Goal: Transaction & Acquisition: Register for event/course

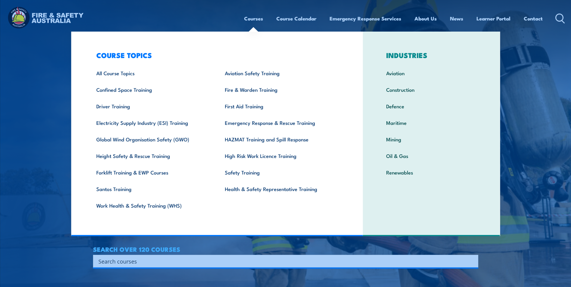
click at [248, 20] on link "Courses" at bounding box center [253, 19] width 19 height 16
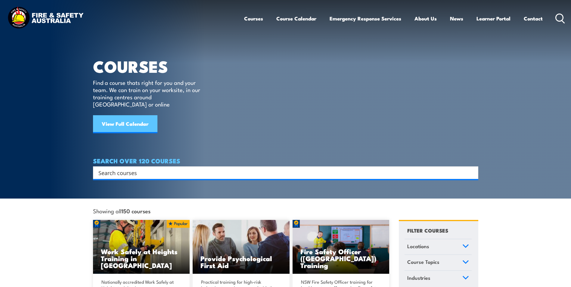
click at [123, 119] on link "View Full Calendar" at bounding box center [125, 124] width 64 height 18
click at [138, 116] on link "View Full Calendar" at bounding box center [125, 124] width 64 height 18
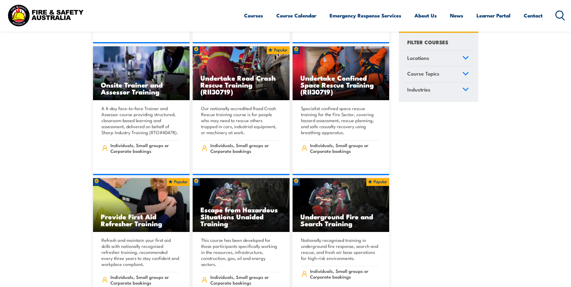
scroll to position [479, 0]
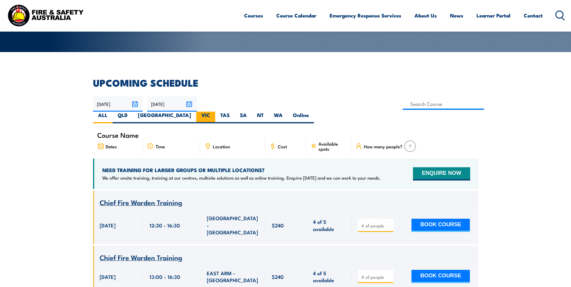
click at [215, 112] on label "VIC" at bounding box center [205, 118] width 19 height 12
click at [214, 112] on input "VIC" at bounding box center [212, 114] width 4 height 4
radio input "true"
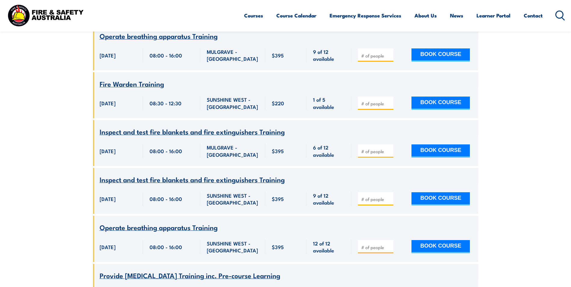
scroll to position [650, 0]
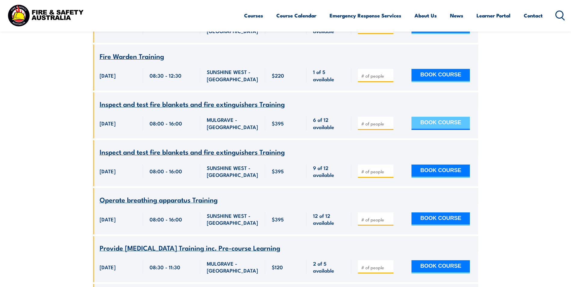
click at [454, 117] on button "BOOK COURSE" at bounding box center [440, 123] width 58 height 13
click at [389, 121] on input "1" at bounding box center [376, 124] width 30 height 6
type input "2"
click at [389, 121] on input "2" at bounding box center [376, 124] width 30 height 6
click at [436, 117] on button "BOOK COURSE" at bounding box center [440, 123] width 58 height 13
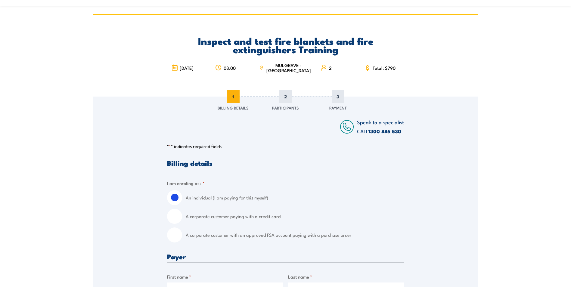
scroll to position [60, 0]
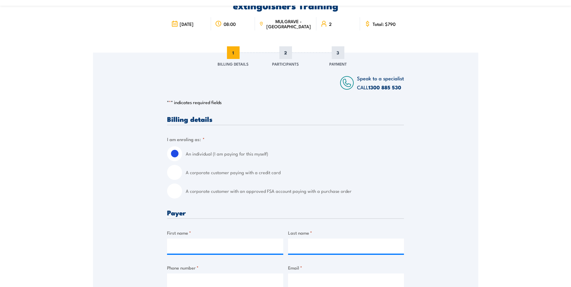
click at [170, 193] on input "A corporate customer with an approved FSA account paying with a purchase order" at bounding box center [174, 191] width 15 height 15
radio input "true"
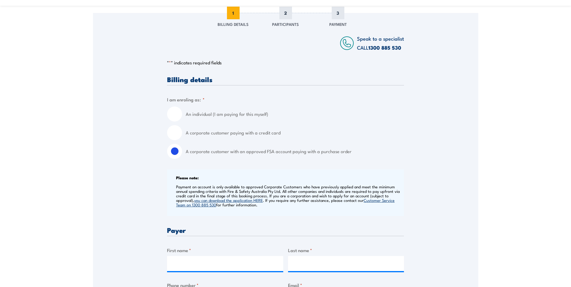
scroll to position [181, 0]
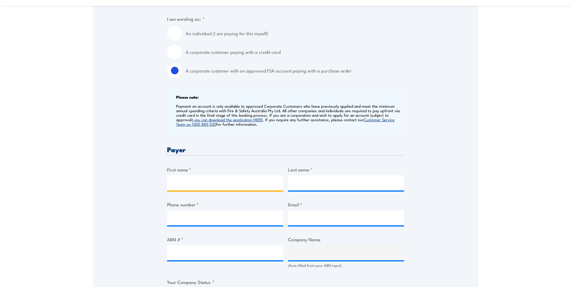
click at [208, 185] on input "First name *" at bounding box center [225, 182] width 116 height 15
type input "[PERSON_NAME]"
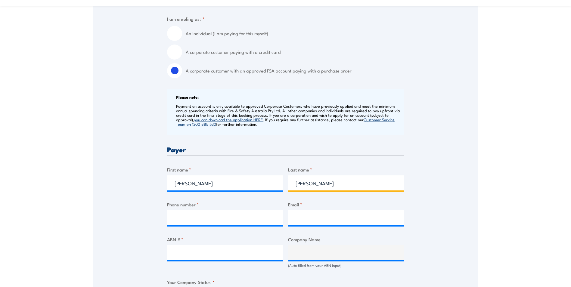
type input "[PERSON_NAME]"
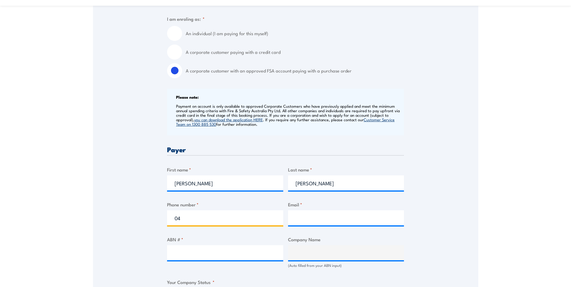
type input "0"
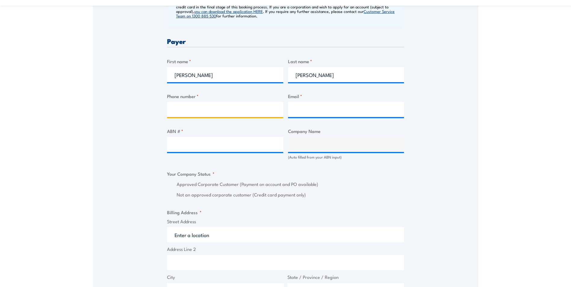
scroll to position [301, 0]
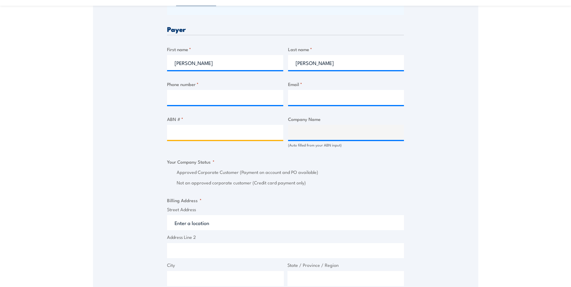
click at [219, 135] on input "ABN # *" at bounding box center [225, 132] width 116 height 15
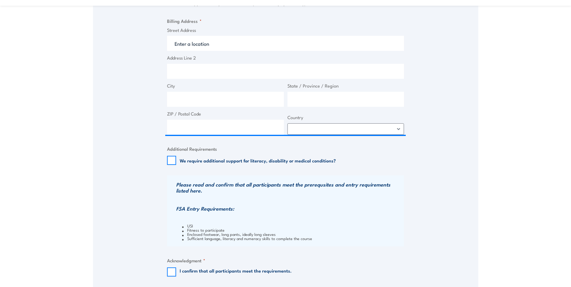
scroll to position [482, 0]
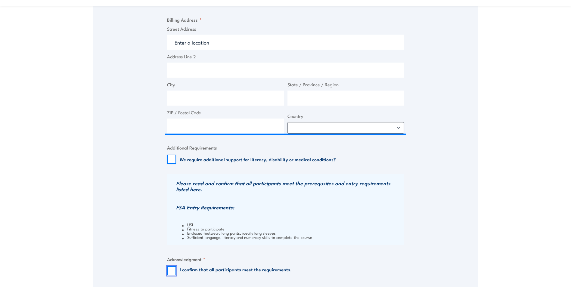
click at [171, 270] on input "I confirm that all participants meet the requirements." at bounding box center [171, 270] width 9 height 9
checkbox input "true"
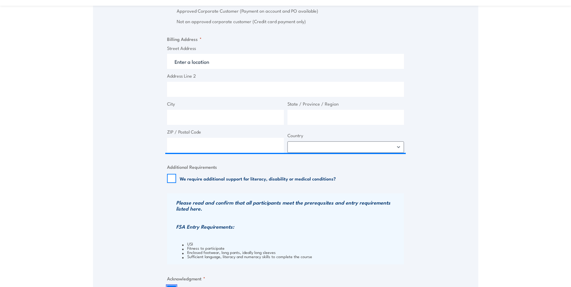
scroll to position [451, 0]
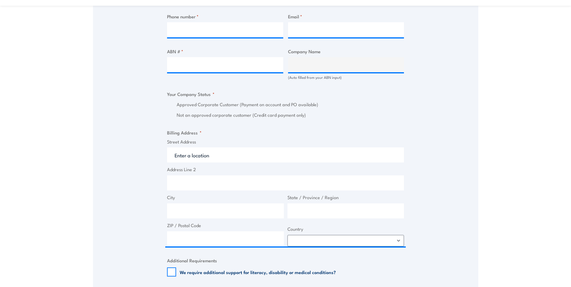
scroll to position [361, 0]
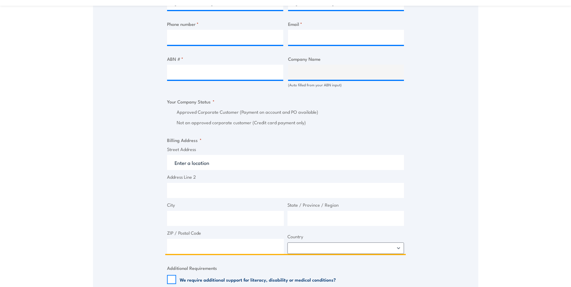
click at [244, 163] on input "Street Address" at bounding box center [285, 162] width 237 height 15
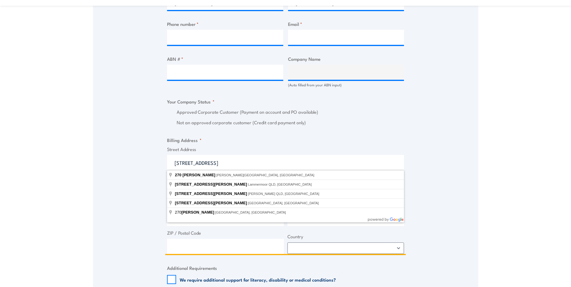
type input "270 Clayton Rd, Clayton VIC, Australia"
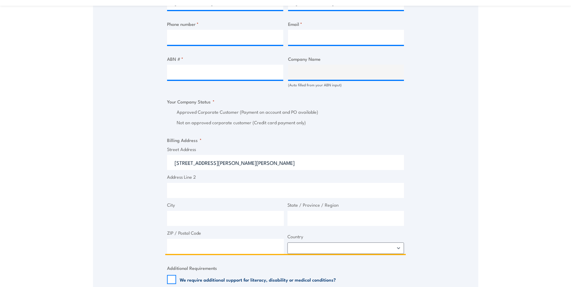
type input "270 Clayton Rd"
type input "Clayton"
type input "Victoria"
type input "3168"
select select "Australia"
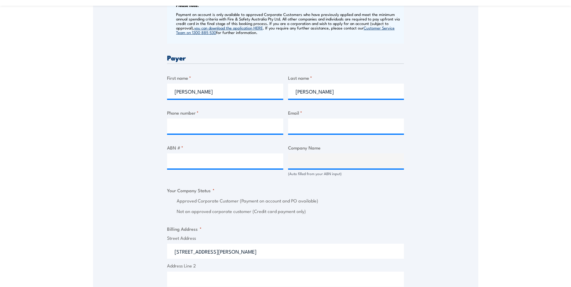
scroll to position [271, 0]
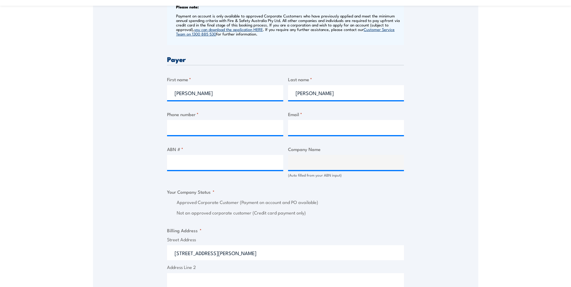
type input "270 Clayton Rd"
click at [228, 127] on input "Phone number *" at bounding box center [225, 127] width 116 height 15
type input "0475 456 610"
type input "training-sc@suburbanconnect.com.au"
click at [212, 162] on input "ABN # *" at bounding box center [225, 162] width 116 height 15
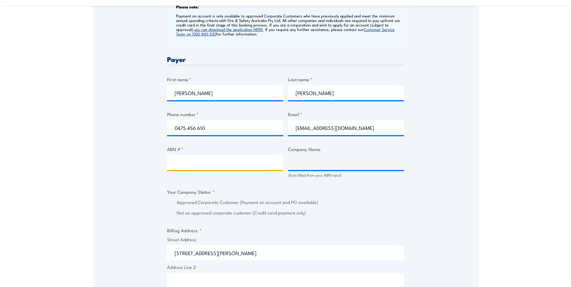
drag, startPoint x: 191, startPoint y: 160, endPoint x: 194, endPoint y: 162, distance: 4.1
click at [191, 160] on input "ABN # *" at bounding box center [225, 162] width 116 height 15
paste input "91 368 107 952"
type input "91 368 107 952"
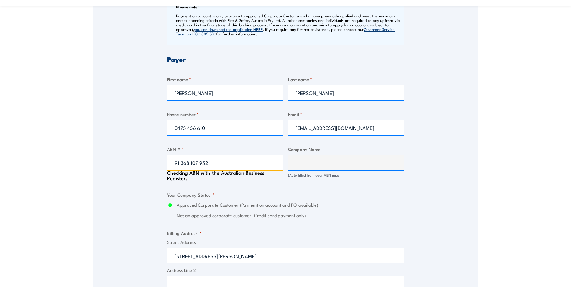
type input "ACCIONA CONSTRUCTION AUSTRALIA PTY LTD & CPB CONTRACTORS PTY LIMITED & GHELLA P…"
radio input "true"
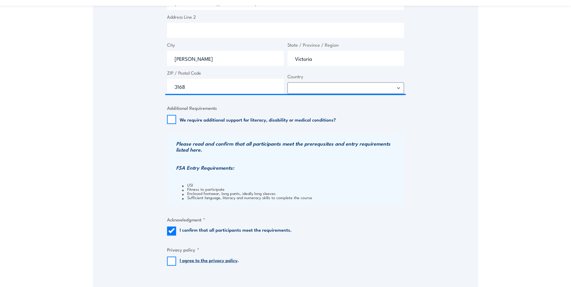
scroll to position [572, 0]
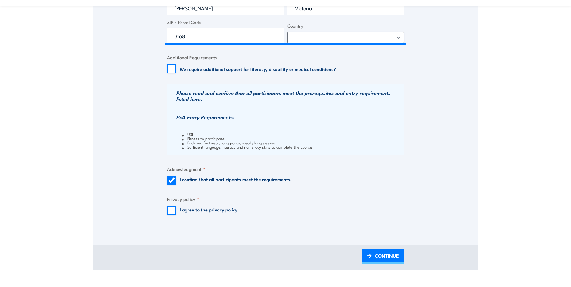
type input "91 368 107 952"
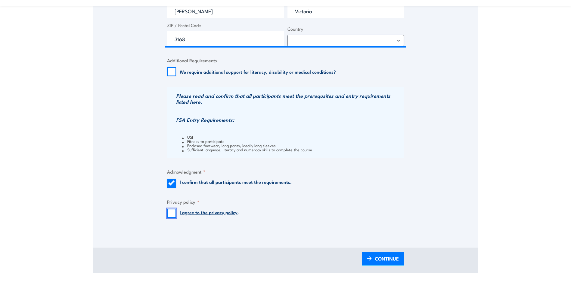
click at [172, 211] on input "I agree to the privacy policy ." at bounding box center [171, 213] width 9 height 9
checkbox input "true"
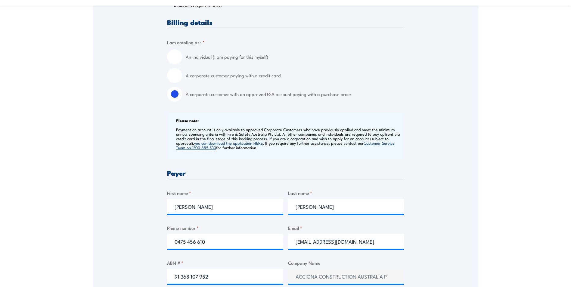
scroll to position [154, 0]
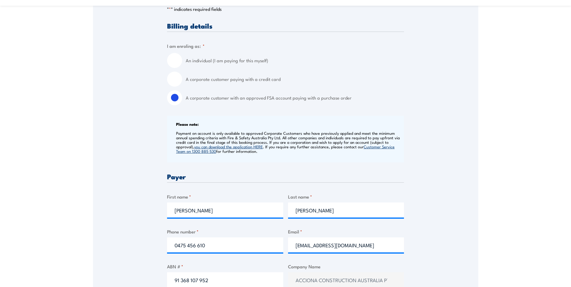
click at [503, 211] on section "Inspect and test fire blankets and fire extinguishers Training 15 October 2025 …" at bounding box center [285, 283] width 571 height 812
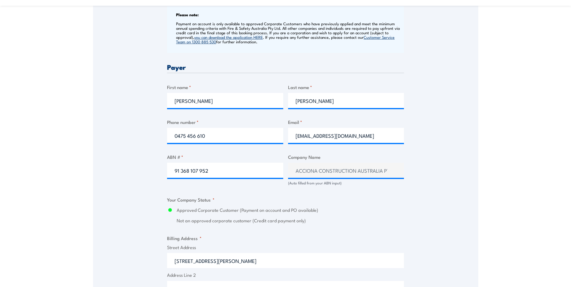
scroll to position [274, 0]
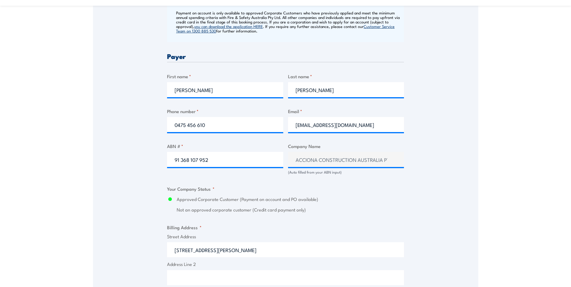
click at [511, 266] on section "Inspect and test fire blankets and fire extinguishers Training 15 October 2025 …" at bounding box center [285, 162] width 571 height 812
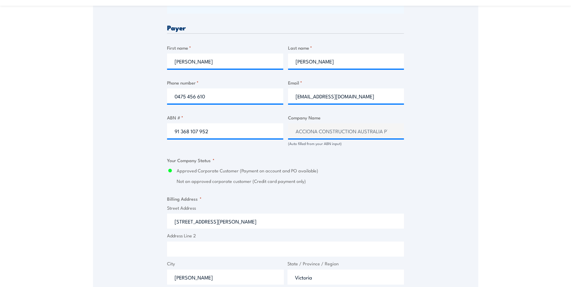
scroll to position [334, 0]
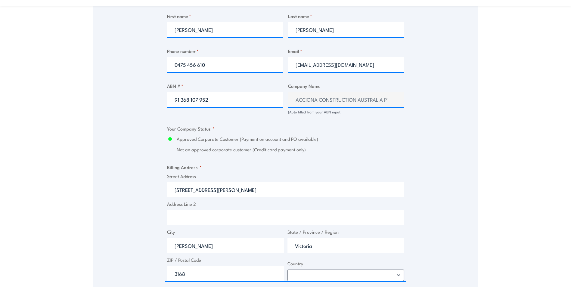
click at [511, 266] on section "Inspect and test fire blankets and fire extinguishers Training 15 October 2025 …" at bounding box center [285, 102] width 571 height 812
click at [526, 247] on section "Inspect and test fire blankets and fire extinguishers Training 15 October 2025 …" at bounding box center [285, 102] width 571 height 812
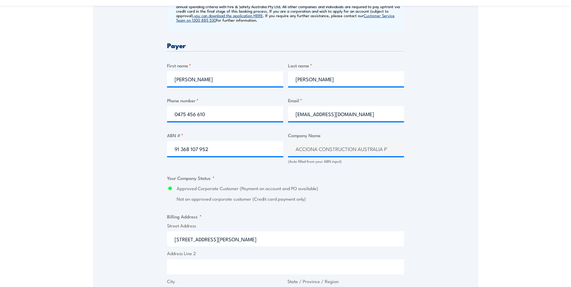
scroll to position [274, 0]
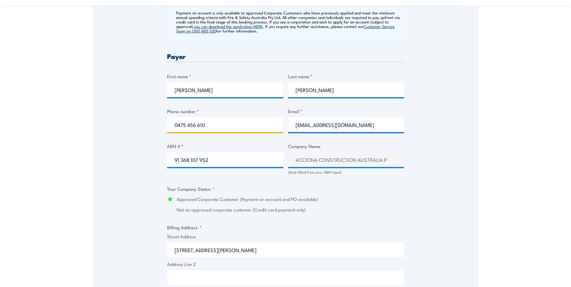
click at [228, 126] on input "0475 456 610" at bounding box center [225, 124] width 116 height 15
click at [47, 176] on section "Inspect and test fire blankets and fire extinguishers Training 15 October 2025 …" at bounding box center [285, 162] width 571 height 812
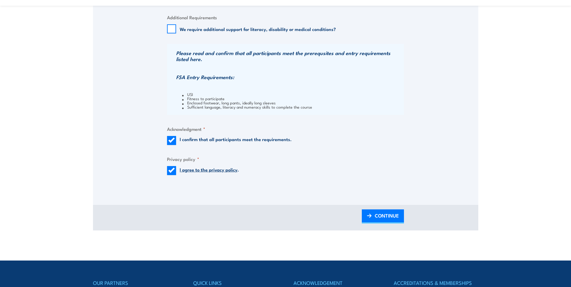
scroll to position [695, 0]
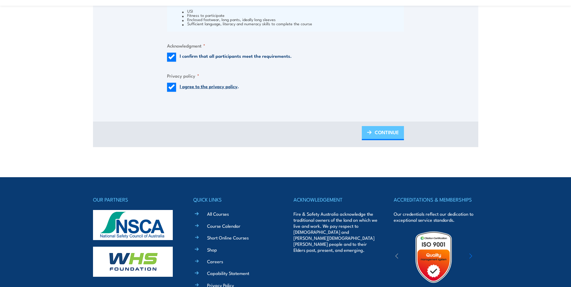
click at [385, 131] on span "CONTINUE" at bounding box center [387, 132] width 24 height 16
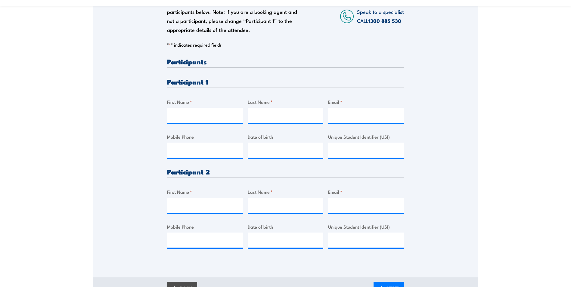
scroll to position [150, 0]
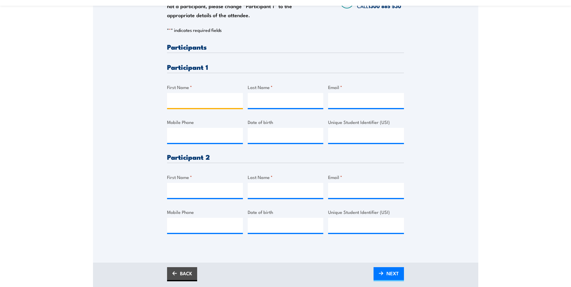
click at [208, 103] on input "First Name *" at bounding box center [205, 100] width 76 height 15
type input "Ian"
type input "Holt"
click at [352, 143] on div at bounding box center [366, 135] width 76 height 15
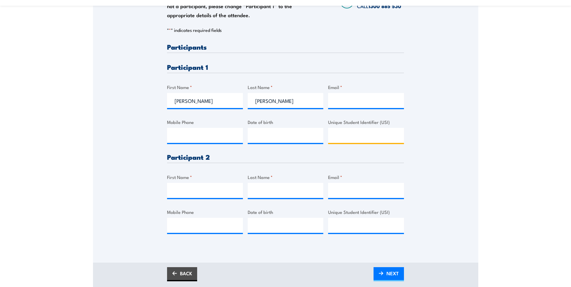
click at [359, 138] on input "Unique Student Identifier (USI)" at bounding box center [366, 135] width 76 height 15
click at [200, 137] on input "Mobile Phone" at bounding box center [205, 135] width 76 height 15
type input "0"
paste input "423376663"
click at [186, 137] on input "0423376663" at bounding box center [205, 135] width 76 height 15
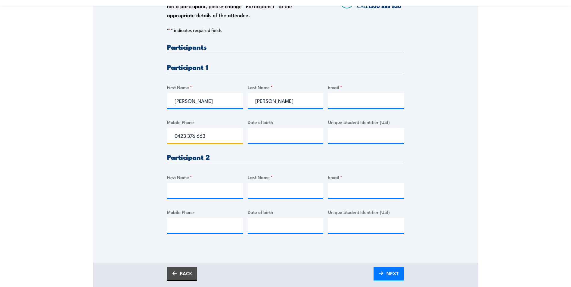
type input "0423 376 663"
click at [369, 102] on input "Email *" at bounding box center [366, 100] width 76 height 15
type input "i"
paste input "ianholt@live.com.au"
type input "ianholt@live.com.au"
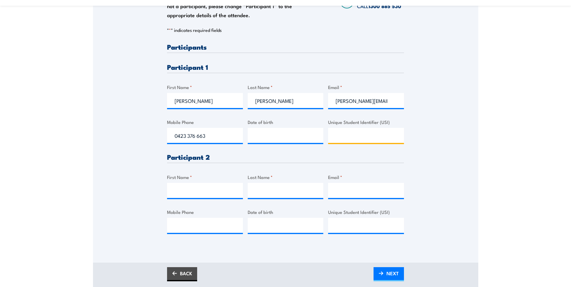
click at [376, 138] on input "Unique Student Identifier (USI)" at bounding box center [366, 135] width 76 height 15
paste input "G65M6U4SZC"
type input "G65M6U4SZC"
click at [187, 191] on input "First Name *" at bounding box center [205, 190] width 76 height 15
type input "Hamish"
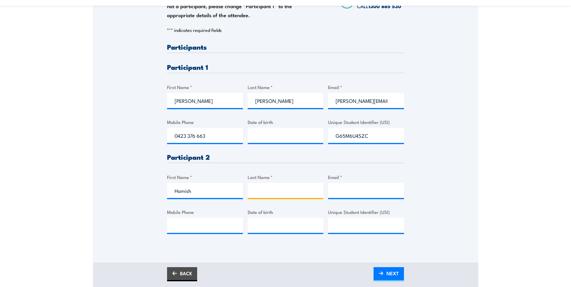
type input "H"
type input "Bawden"
drag, startPoint x: 371, startPoint y: 190, endPoint x: 367, endPoint y: 190, distance: 4.2
click at [371, 190] on input "Email *" at bounding box center [366, 190] width 76 height 15
paste input "bawden355@gmail.com"
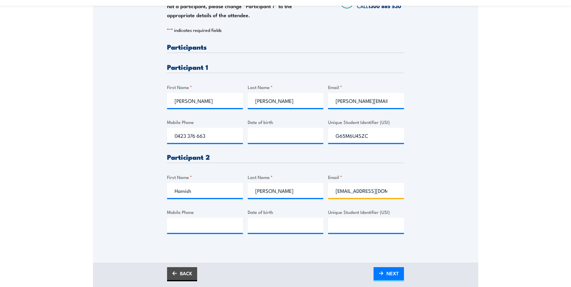
scroll to position [0, 2]
type input "bawden355@gmail.com"
click at [202, 223] on input "Mobile Phone" at bounding box center [205, 225] width 76 height 15
paste input "411021493"
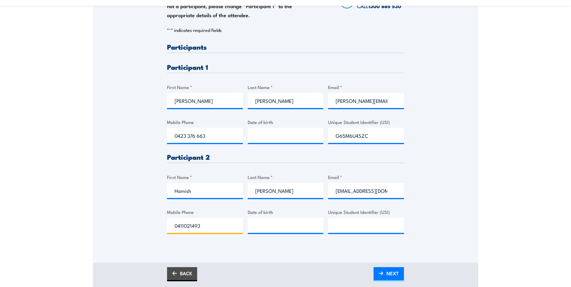
click at [181, 227] on input "0411021493" at bounding box center [205, 225] width 76 height 15
type input "0411 021 493"
click at [347, 229] on input "Unique Student Identifier (USI)" at bounding box center [366, 225] width 76 height 15
paste input "CK4PAVM9M4"
type input "CK4PAVM9M4"
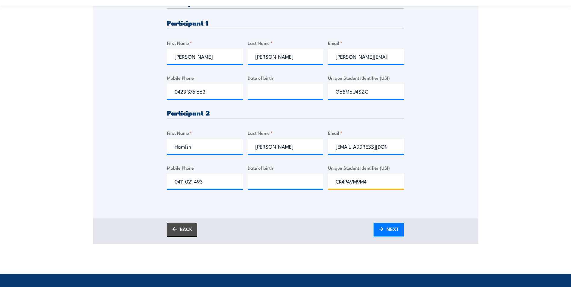
scroll to position [211, 0]
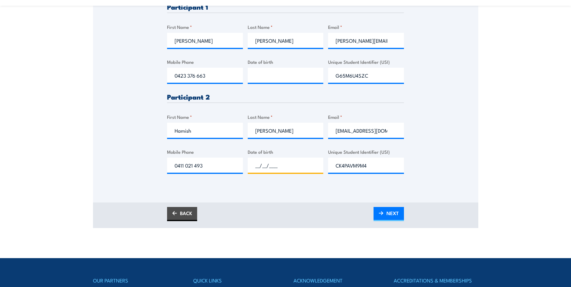
click at [280, 168] on input "__/__/____" at bounding box center [286, 165] width 76 height 15
type input "01/11/1991"
click at [266, 77] on input "__/__/____" at bounding box center [286, 75] width 76 height 15
type input "06/09/1985"
click at [508, 142] on section "Inspect and test fire blankets and fire extinguishers Training 15 October 2025 …" at bounding box center [285, 23] width 571 height 409
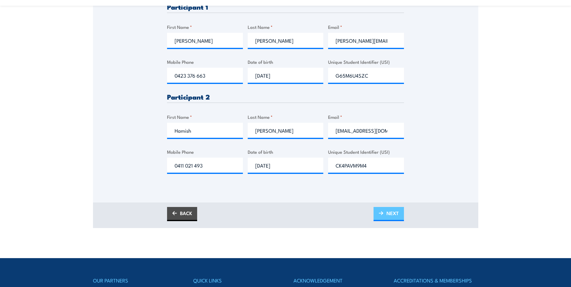
click at [386, 217] on link "NEXT" at bounding box center [389, 214] width 30 height 14
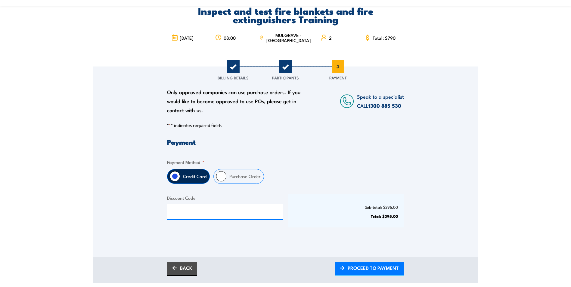
scroll to position [90, 0]
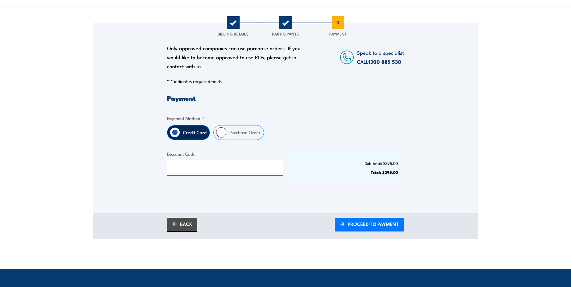
click at [225, 134] on div "Purchase Order" at bounding box center [238, 132] width 51 height 15
drag, startPoint x: 225, startPoint y: 134, endPoint x: 222, endPoint y: 133, distance: 3.8
click at [222, 133] on input "Purchase Order" at bounding box center [221, 132] width 10 height 10
radio input "true"
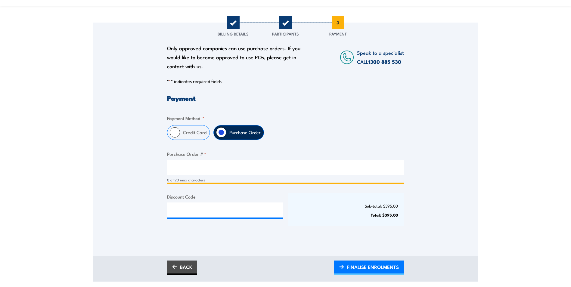
click at [202, 169] on input "Purchase Order # *" at bounding box center [285, 167] width 237 height 15
paste input "8135045 - OP"
type input "8135045 - OP"
click at [512, 237] on section "Inspect and test fire blankets and fire extinguishers Training 15 October 2025 …" at bounding box center [285, 111] width 571 height 342
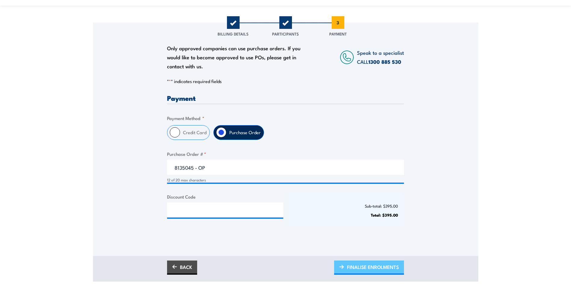
click at [362, 270] on span "FINALISE ENROLMENTS" at bounding box center [373, 267] width 52 height 16
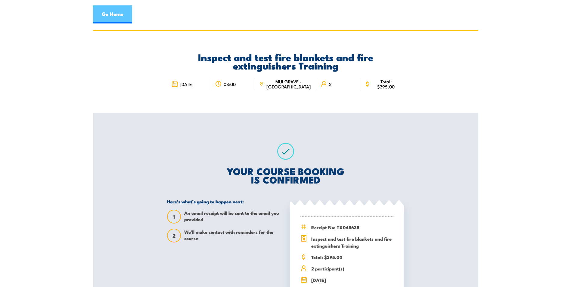
click at [111, 14] on link "Go Home" at bounding box center [112, 14] width 39 height 18
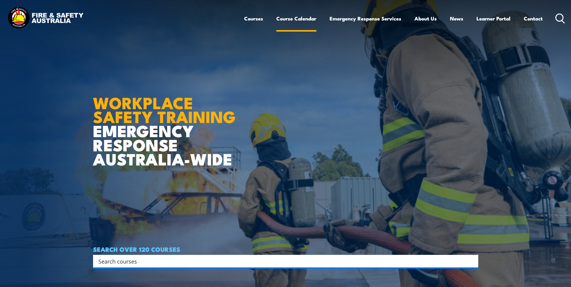
click at [289, 17] on link "Course Calendar" at bounding box center [296, 19] width 40 height 16
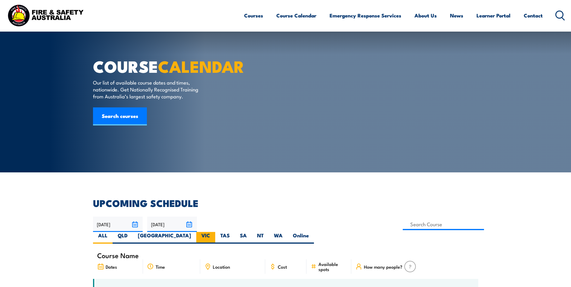
click at [215, 232] on label "VIC" at bounding box center [205, 238] width 19 height 12
click at [214, 232] on input "VIC" at bounding box center [212, 234] width 4 height 4
radio input "true"
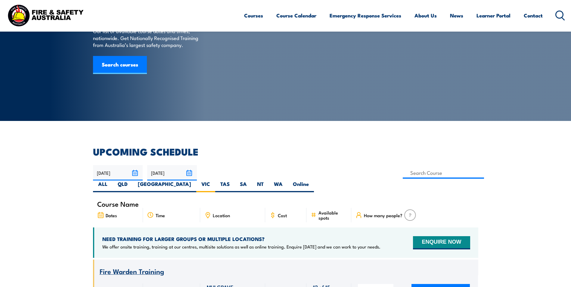
scroll to position [48, 0]
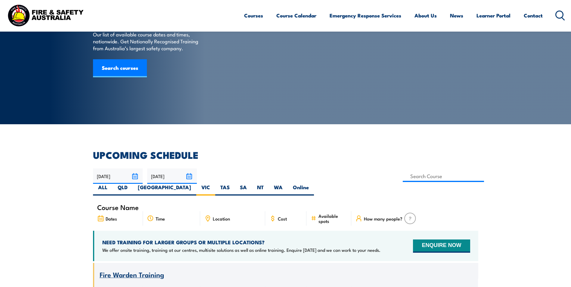
click at [137, 177] on input "[DATE]" at bounding box center [118, 176] width 50 height 15
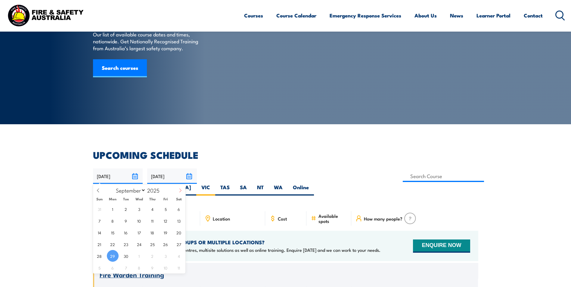
click at [181, 191] on icon at bounding box center [180, 190] width 4 height 4
select select "10"
click at [155, 222] on span "6" at bounding box center [153, 221] width 12 height 12
type input "[DATE]"
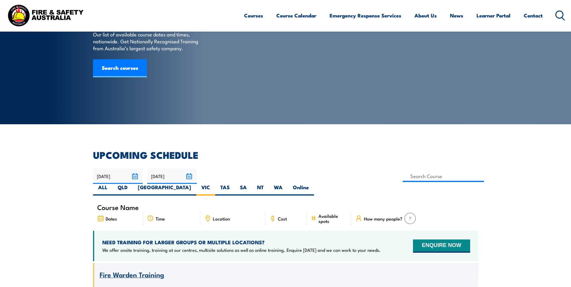
click at [191, 177] on input "[DATE]" at bounding box center [172, 176] width 50 height 15
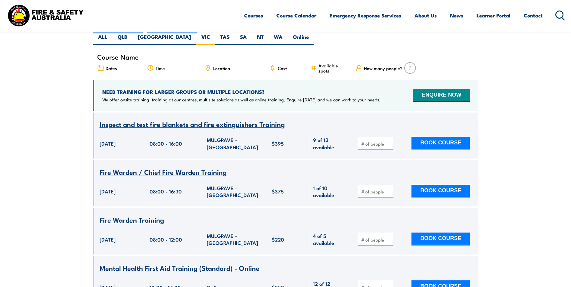
click at [371, 141] on input "number" at bounding box center [376, 144] width 30 height 6
click at [388, 141] on input "1" at bounding box center [376, 144] width 30 height 6
type input "2"
click at [388, 141] on input "2" at bounding box center [376, 144] width 30 height 6
click at [423, 137] on button "BOOK COURSE" at bounding box center [440, 143] width 58 height 13
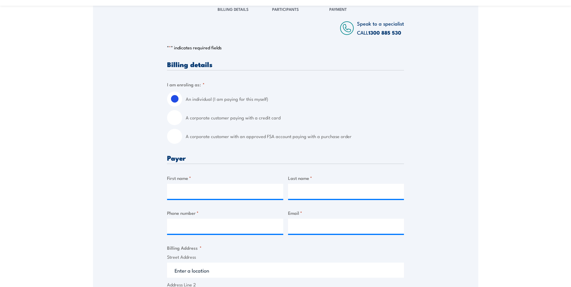
scroll to position [120, 0]
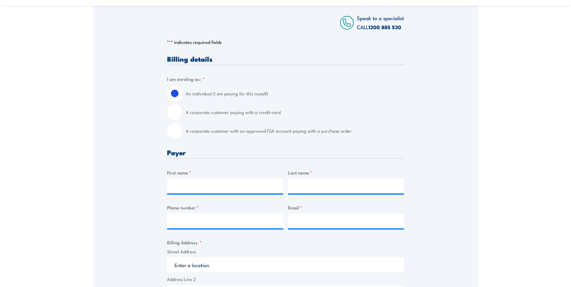
click at [171, 134] on input "A corporate customer with an approved FSA account paying with a purchase order" at bounding box center [174, 130] width 15 height 15
radio input "true"
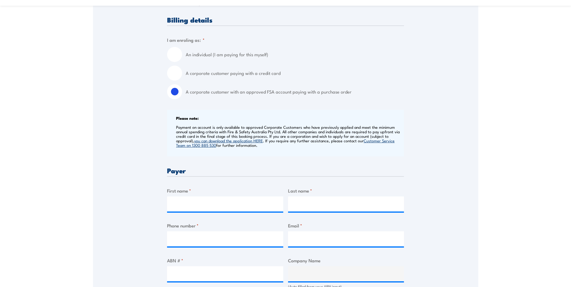
scroll to position [241, 0]
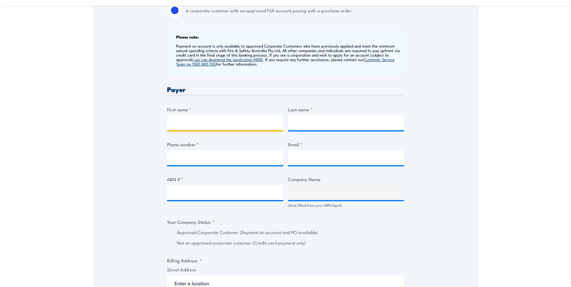
click at [223, 122] on input "First name *" at bounding box center [225, 122] width 116 height 15
type input "[PERSON_NAME]"
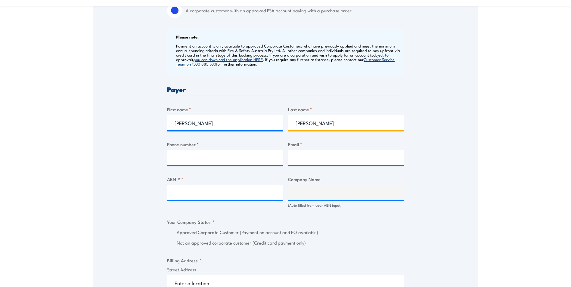
type input "[PERSON_NAME]"
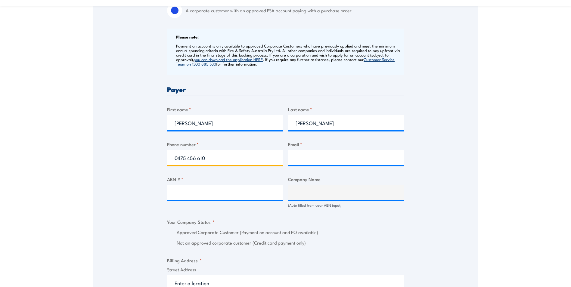
type input "0475 456 610"
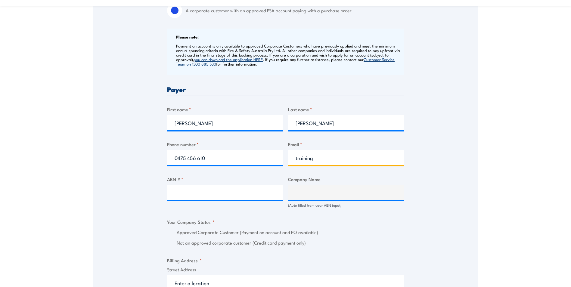
type input "training"
click input "Previous" at bounding box center [0, 0] width 0 height 0
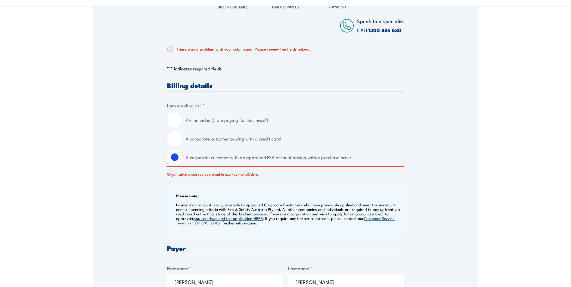
scroll to position [173, 0]
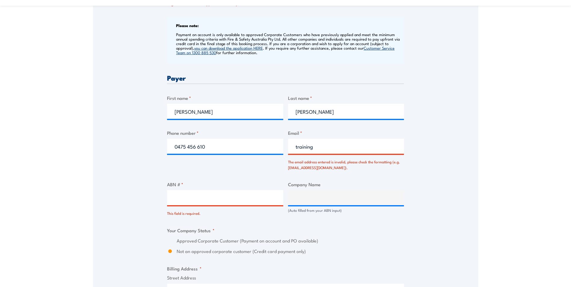
scroll to position [294, 0]
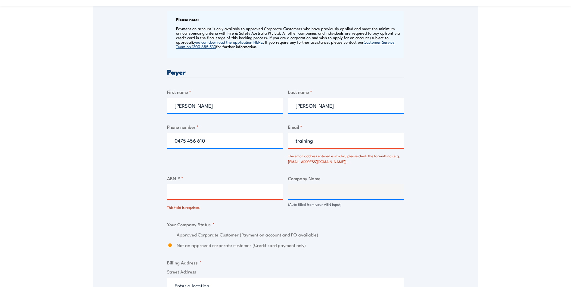
drag, startPoint x: 386, startPoint y: 143, endPoint x: 383, endPoint y: 141, distance: 3.5
click at [386, 143] on input "training" at bounding box center [346, 140] width 116 height 15
type input "training-sc@suburbanconnect.com.au"
click at [211, 196] on input "ABN # *" at bounding box center [225, 191] width 116 height 15
drag, startPoint x: 228, startPoint y: 190, endPoint x: 232, endPoint y: 193, distance: 4.5
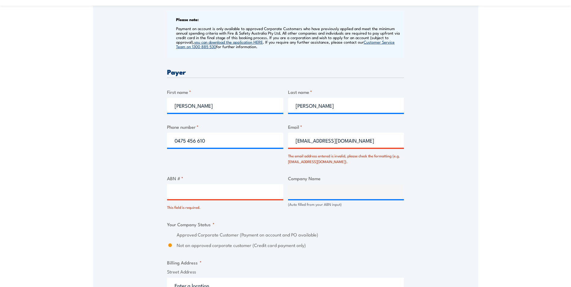
click at [229, 191] on input "ABN # *" at bounding box center [225, 191] width 116 height 15
paste input "91 368 107 952"
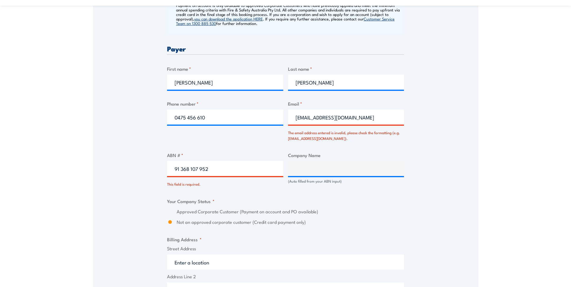
scroll to position [354, 0]
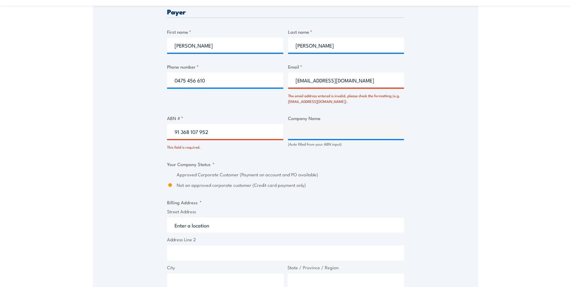
type input "91 368 107 952"
type input "ACCIONA CONSTRUCTION AUSTRALIA PTY LTD & CPB CONTRACTORS PTY LIMITED & GHELLA P…"
radio input "true"
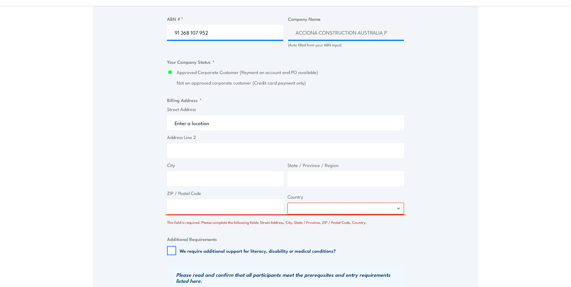
scroll to position [474, 0]
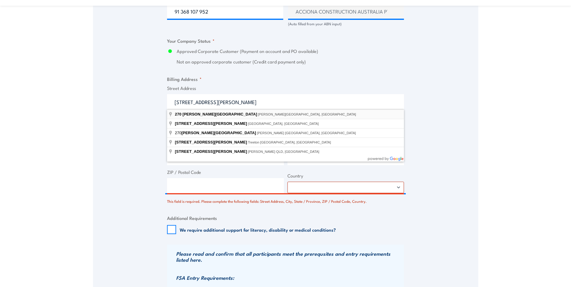
type input "270 Clayton Road, Clayton VIC, Australia"
type input "270 Clayton Rd"
type input "Clayton"
type input "Victoria"
type input "3168"
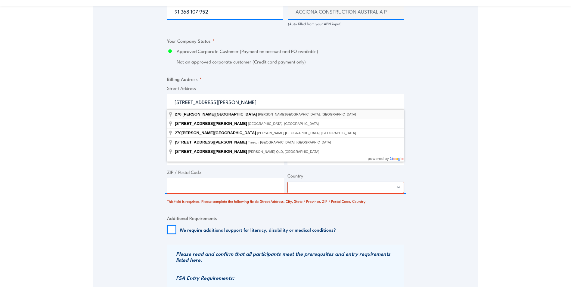
select select "Australia"
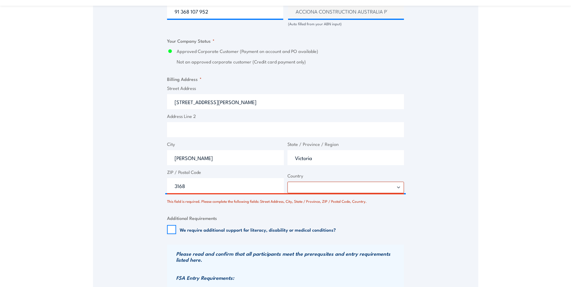
click at [507, 249] on section "Inspect and test fire blankets and fire extinguishers Training 6 November 2025 …" at bounding box center [285, 6] width 571 height 900
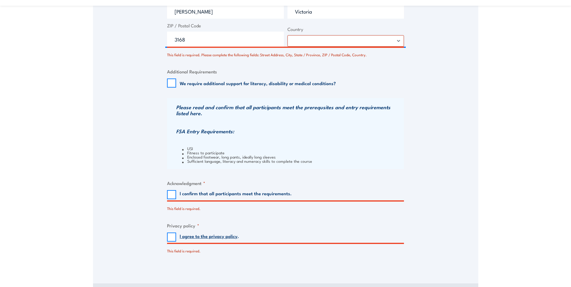
scroll to position [625, 0]
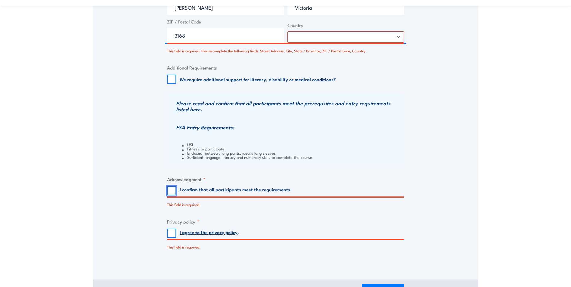
click at [174, 191] on input "I confirm that all participants meet the requirements." at bounding box center [171, 190] width 9 height 9
checkbox input "true"
drag, startPoint x: 172, startPoint y: 233, endPoint x: 238, endPoint y: 228, distance: 66.1
click at [172, 233] on input "I agree to the privacy policy ." at bounding box center [171, 233] width 9 height 9
checkbox input "true"
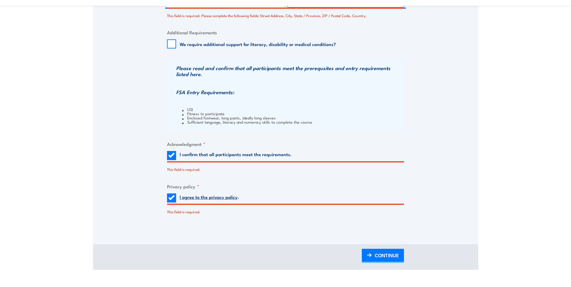
scroll to position [715, 0]
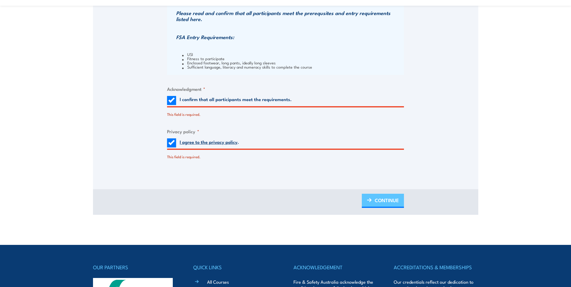
click at [380, 200] on span "CONTINUE" at bounding box center [387, 200] width 24 height 16
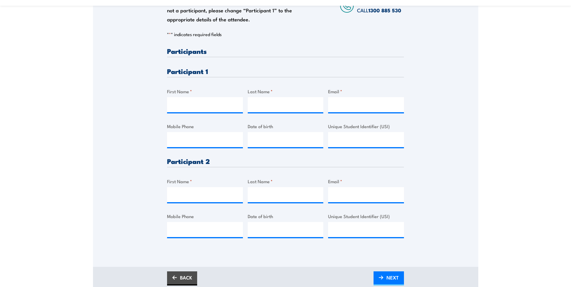
scroll to position [150, 0]
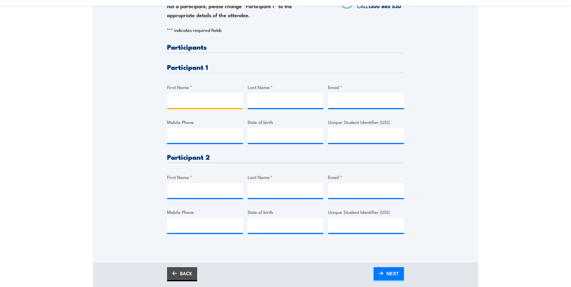
click at [205, 103] on input "First Name *" at bounding box center [205, 100] width 76 height 15
type input "Avinesh"
type input "Gounder"
paste input "gounderkrishna@yahoo.com.au"
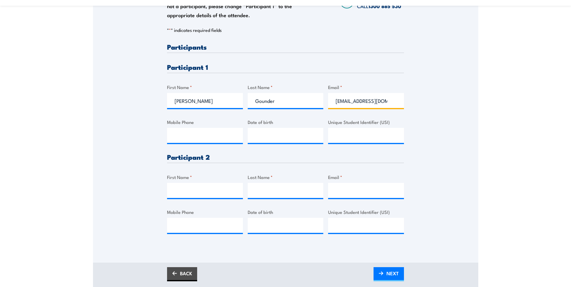
scroll to position [0, 19]
type input "gounderkrishna@yahoo.com.au"
click at [196, 132] on input "Mobile Phone" at bounding box center [205, 135] width 76 height 15
paste input "456492632"
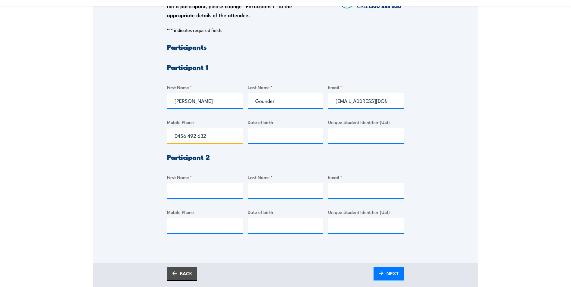
type input "0456 492 632"
type input "__/__/____"
click at [362, 139] on input "Unique Student Identifier (USI)" at bounding box center [366, 135] width 76 height 15
paste input "TZZQCATYAW"
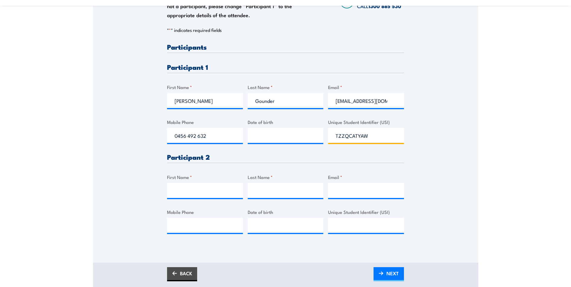
type input "TZZQCATYAW"
click at [221, 189] on input "First Name *" at bounding box center [205, 190] width 76 height 15
type input "Sam"
type input "Borg"
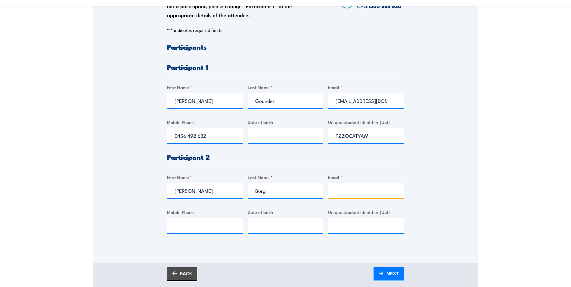
click at [371, 188] on input "Email *" at bounding box center [366, 190] width 76 height 15
paste input "sammyborg96@gmail.com"
type input "sammyborg96@gmail.com"
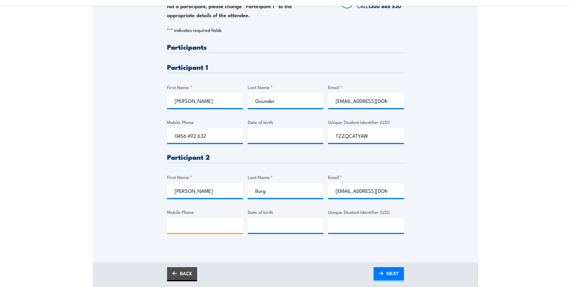
click at [216, 227] on input "Mobile Phone" at bounding box center [205, 225] width 76 height 15
paste input "412688362"
type input "0412 688 362"
click at [376, 228] on input "Unique Student Identifier (USI)" at bounding box center [366, 225] width 76 height 15
paste input "K5YEAMVWHX"
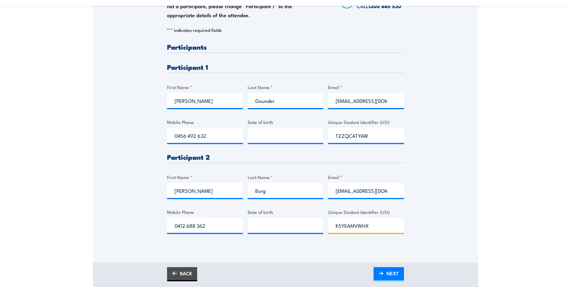
type input "K5YEAMVWHX"
click at [503, 235] on section "Inspect and test fire blankets and fire extinguishers Training 6 November 2025 …" at bounding box center [285, 84] width 571 height 409
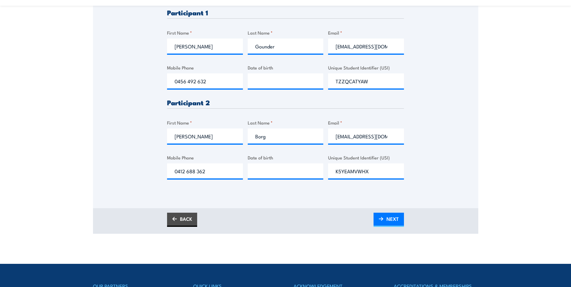
scroll to position [211, 0]
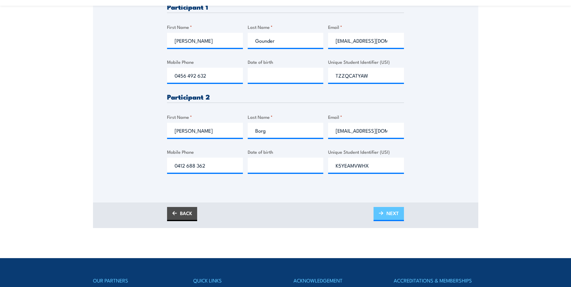
click at [391, 216] on span "NEXT" at bounding box center [392, 213] width 12 height 16
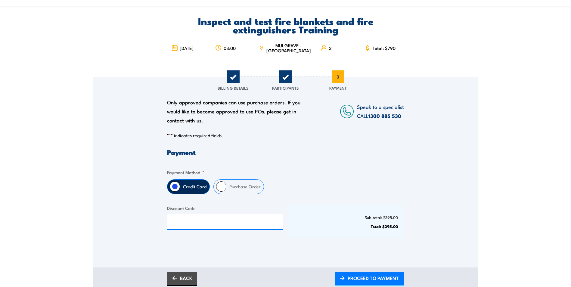
scroll to position [90, 0]
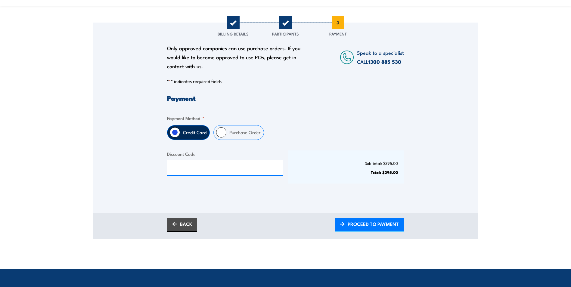
click at [224, 131] on input "Purchase Order" at bounding box center [221, 132] width 10 height 10
radio input "true"
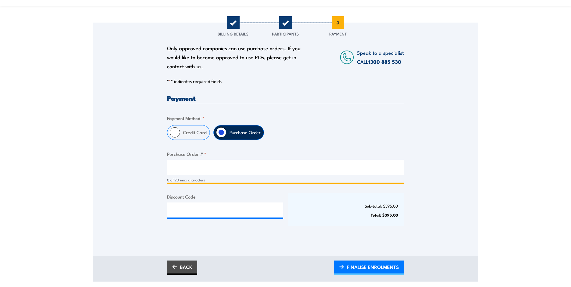
click at [177, 169] on input "Purchase Order # *" at bounding box center [285, 167] width 237 height 15
paste input "8135045 - OP"
type input "8135045 - OP"
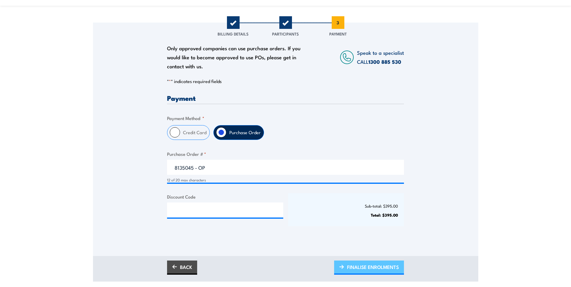
click at [369, 267] on span "FINALISE ENROLMENTS" at bounding box center [373, 267] width 52 height 16
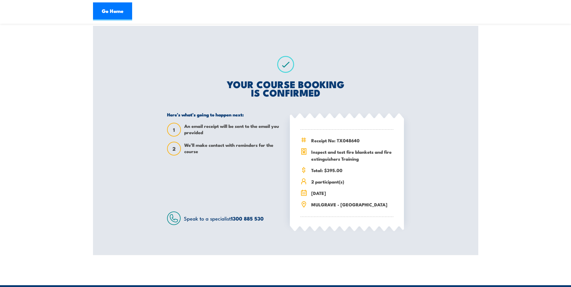
scroll to position [90, 0]
